Goal: Task Accomplishment & Management: Use online tool/utility

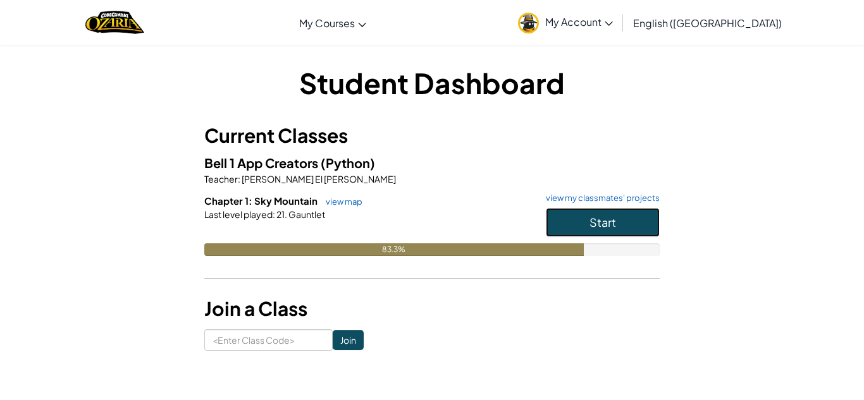
click at [595, 223] on span "Start" at bounding box center [603, 222] width 27 height 15
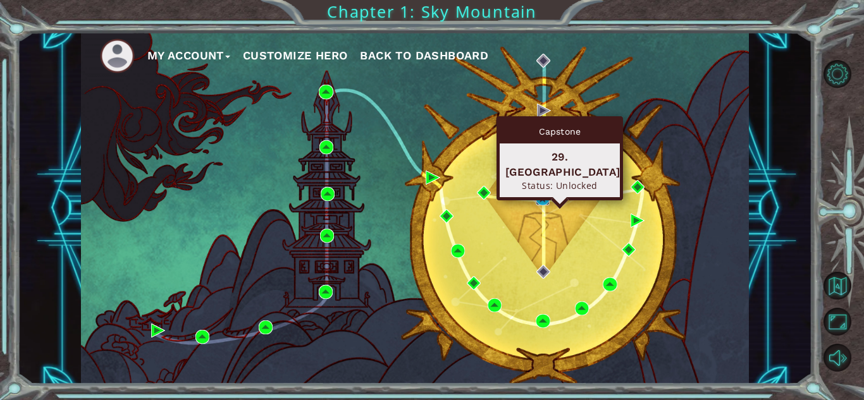
click at [545, 199] on img at bounding box center [543, 199] width 14 height 14
